Goal: Browse casually: Explore the website without a specific task or goal

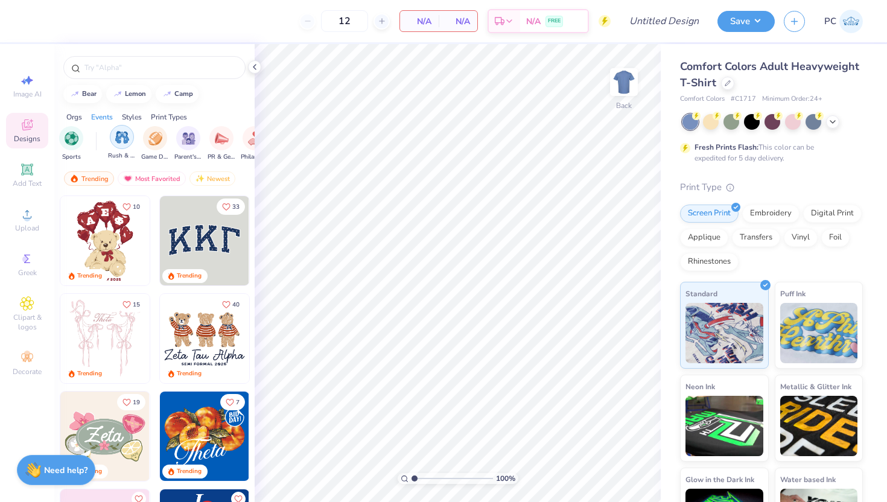
scroll to position [0, 116]
click at [175, 145] on div "filter for Parent's Weekend" at bounding box center [175, 137] width 24 height 24
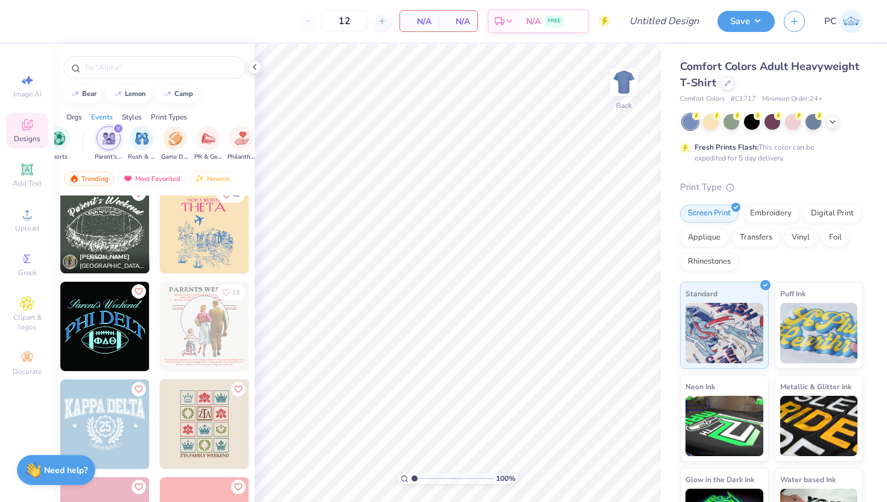
scroll to position [501, 0]
click at [156, 182] on div "Most Favorited" at bounding box center [152, 178] width 68 height 14
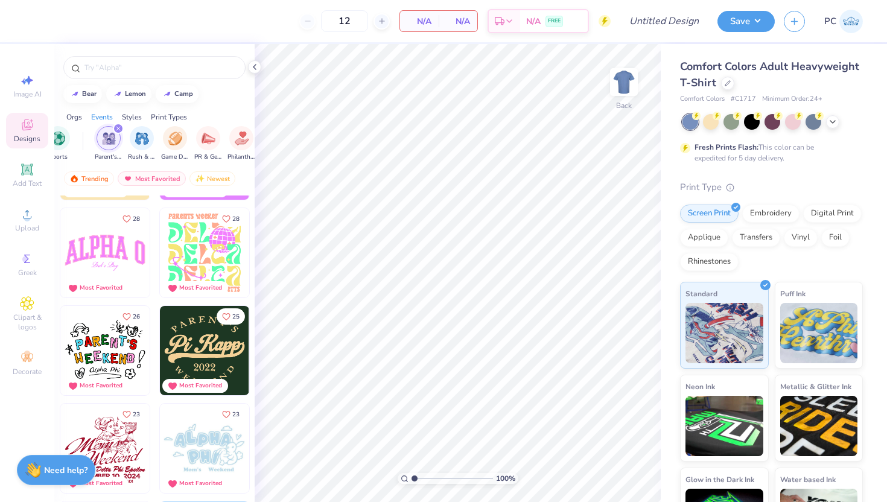
scroll to position [0, 0]
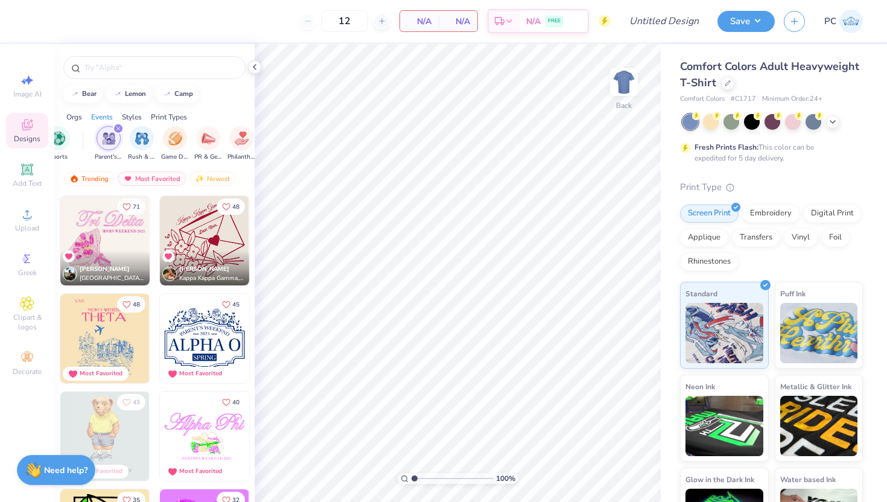
click at [189, 247] on img at bounding box center [204, 240] width 89 height 89
